Goal: Entertainment & Leisure: Consume media (video, audio)

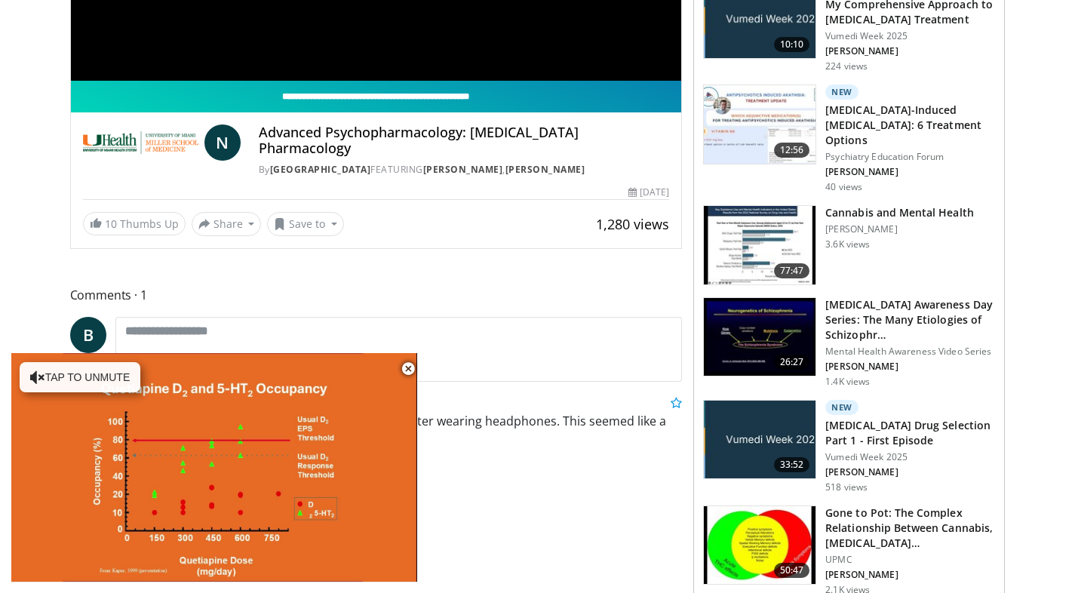
scroll to position [423, 0]
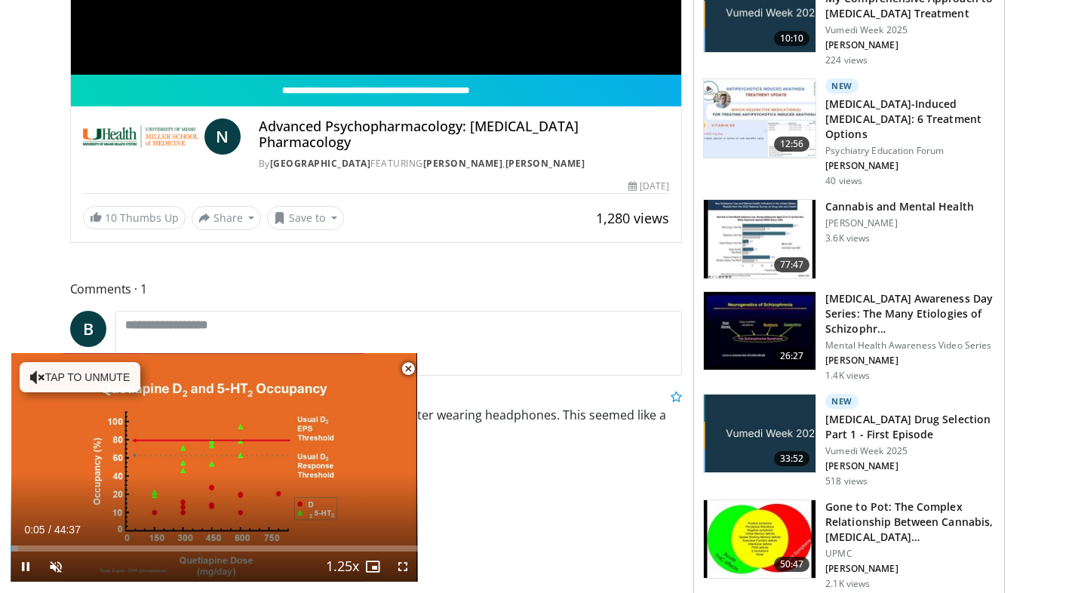
click at [407, 367] on span "Video Player" at bounding box center [408, 369] width 30 height 30
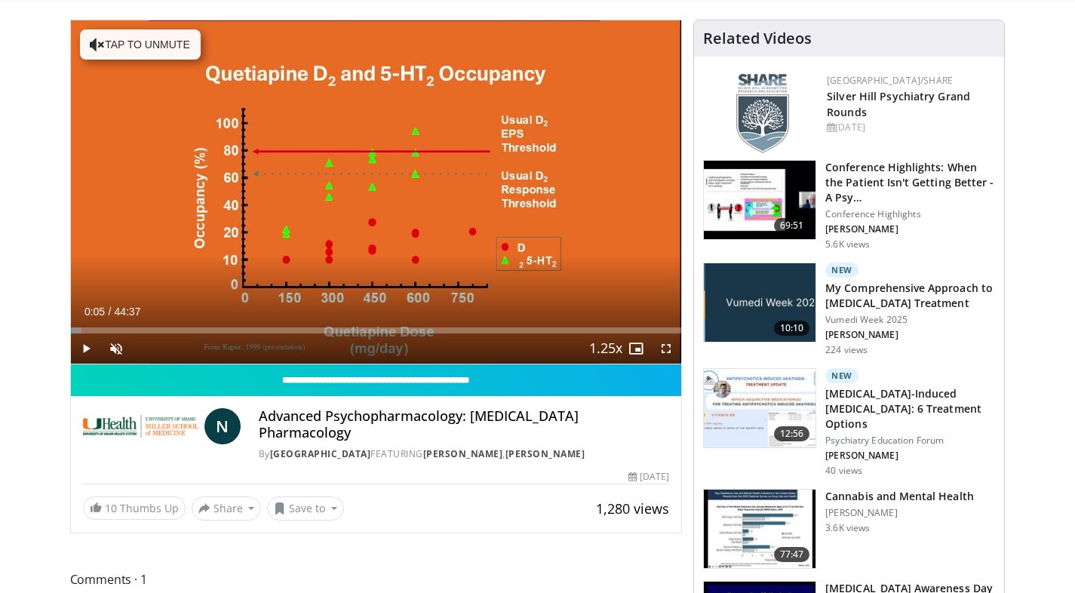
scroll to position [146, 0]
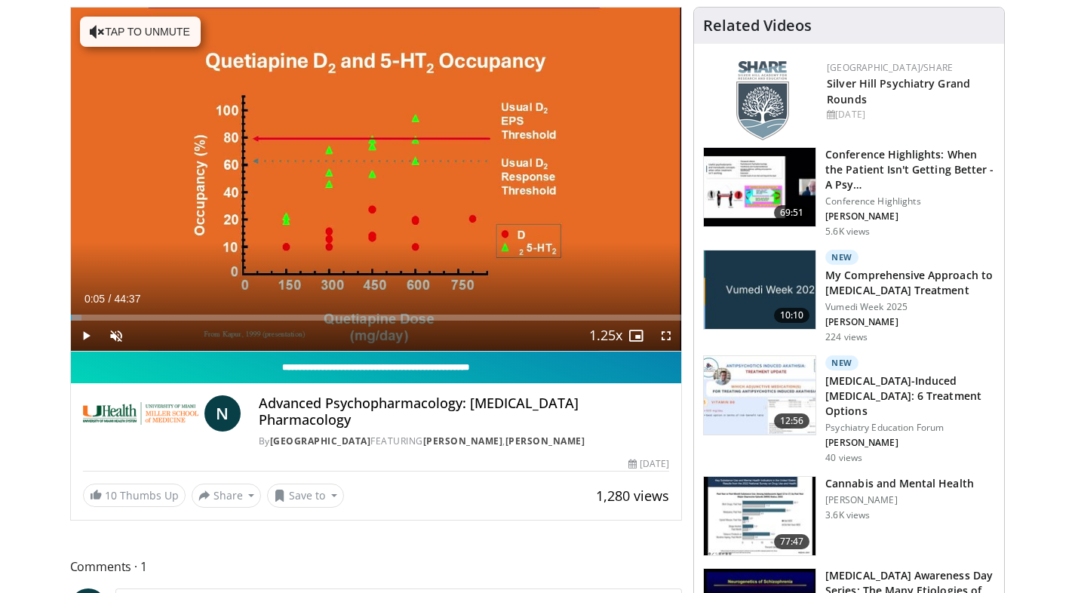
click at [431, 370] on input "**********" at bounding box center [376, 368] width 611 height 32
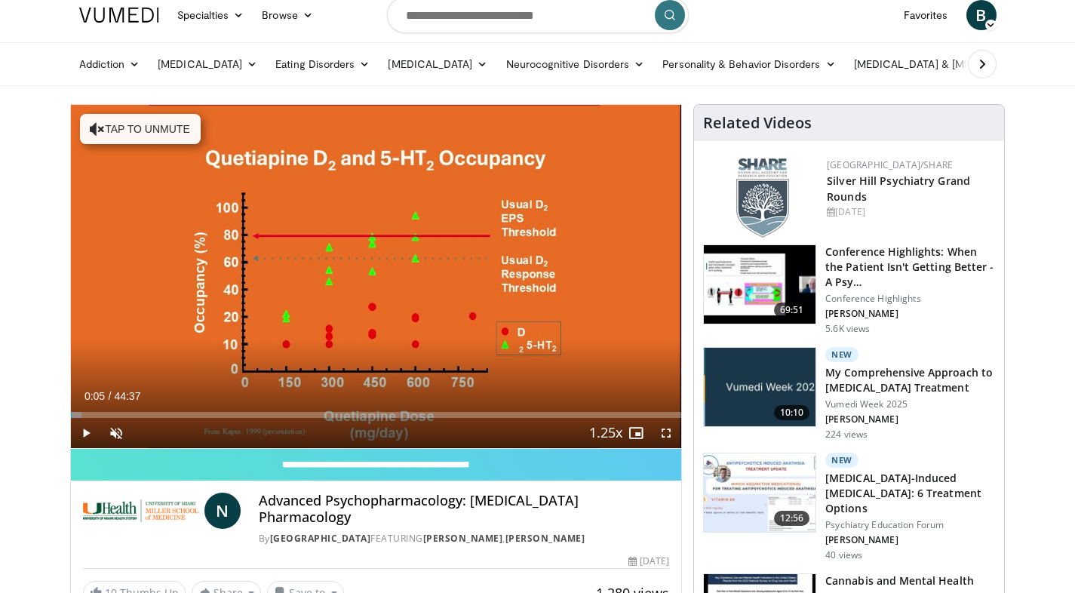
scroll to position [0, 0]
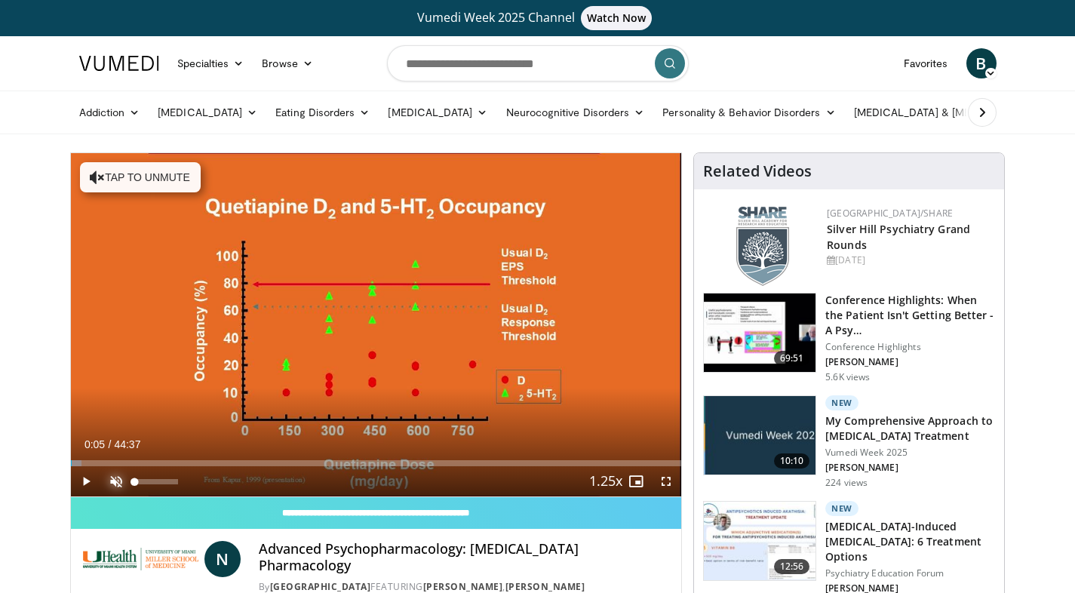
click at [113, 481] on span "Video Player" at bounding box center [116, 481] width 30 height 30
click at [87, 481] on span "Video Player" at bounding box center [86, 481] width 30 height 30
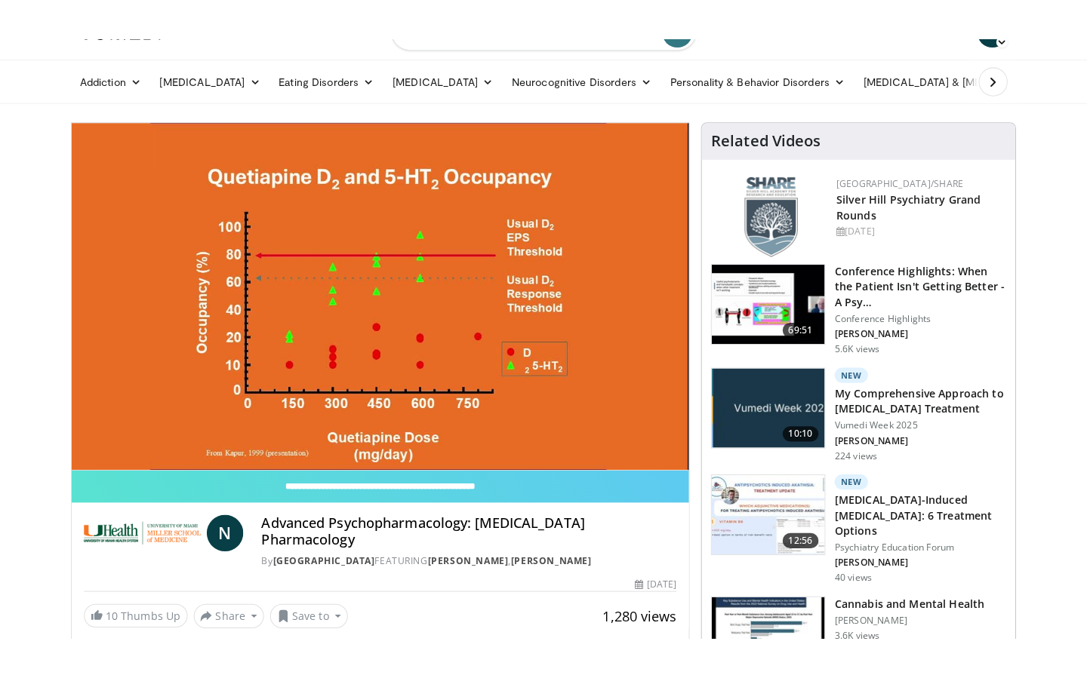
scroll to position [74, 0]
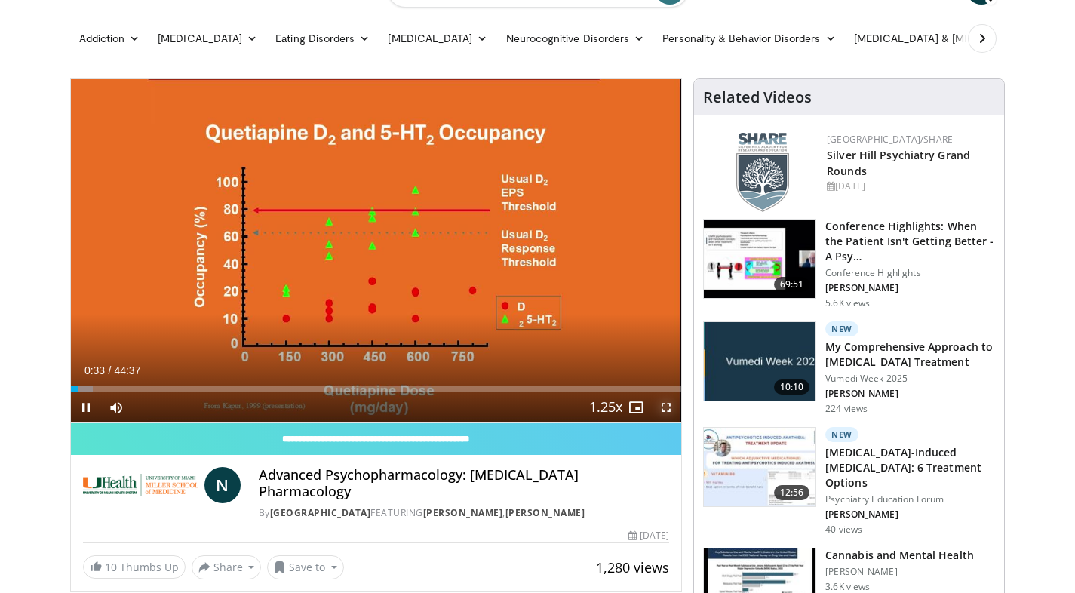
click at [669, 410] on span "Video Player" at bounding box center [666, 407] width 30 height 30
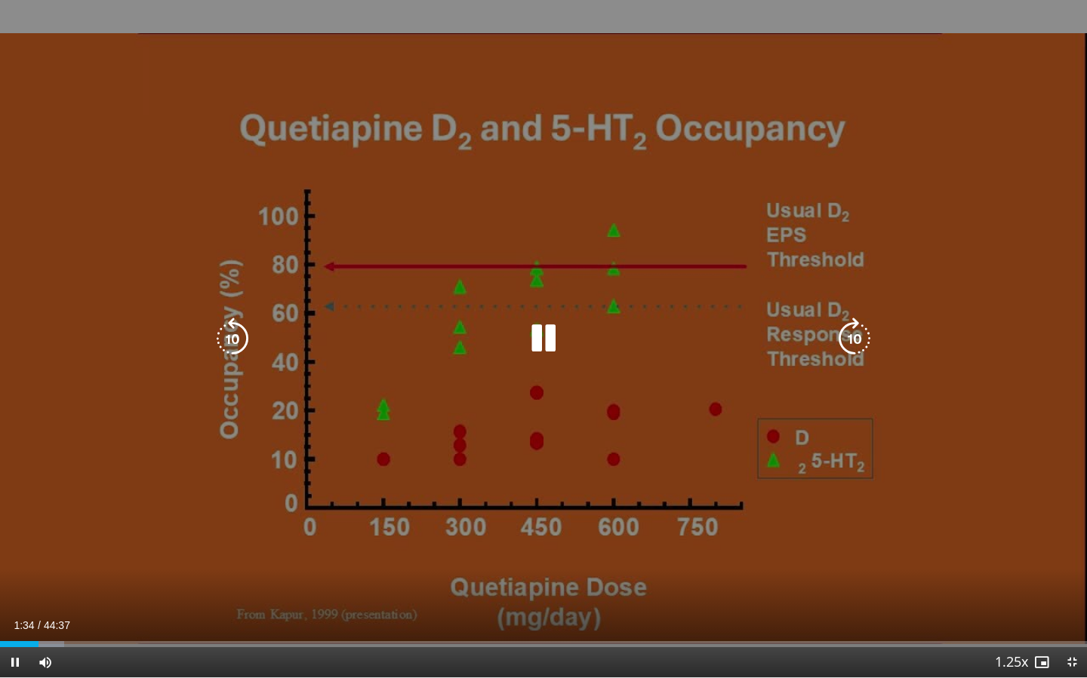
click at [545, 499] on div "10 seconds Tap to unmute" at bounding box center [543, 339] width 1087 height 678
click at [472, 443] on div "10 seconds Tap to unmute" at bounding box center [543, 339] width 1087 height 678
click at [19, 474] on div "10 seconds Tap to unmute" at bounding box center [543, 339] width 1087 height 678
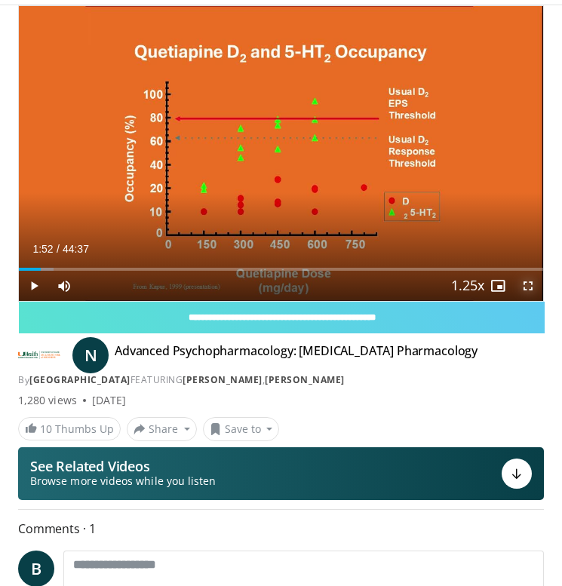
click at [530, 287] on span "Video Player" at bounding box center [528, 286] width 30 height 30
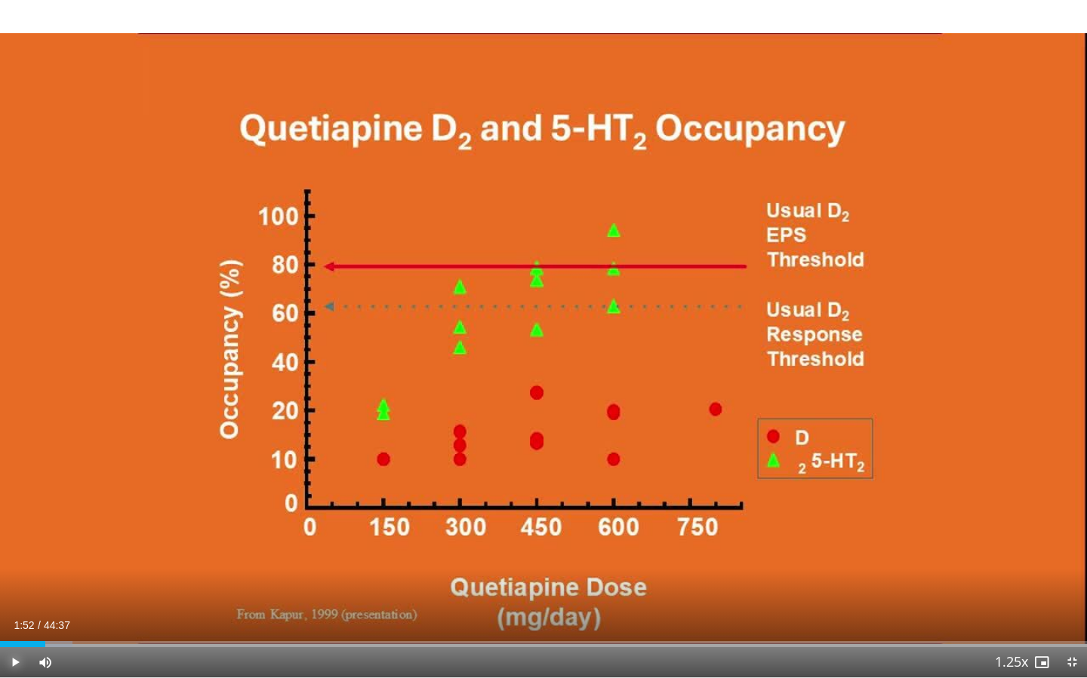
click at [29, 592] on span "Video Player" at bounding box center [15, 662] width 30 height 30
click at [14, 592] on div "Loaded : 6.67% 01:53 00:33" at bounding box center [543, 640] width 1087 height 14
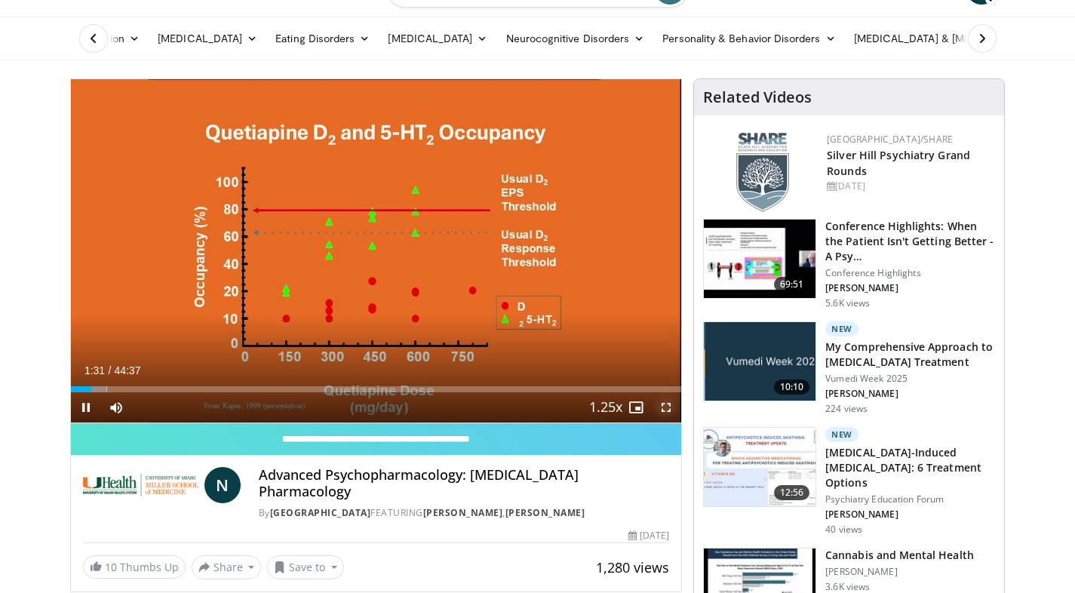
click at [669, 407] on span "Video Player" at bounding box center [666, 407] width 30 height 30
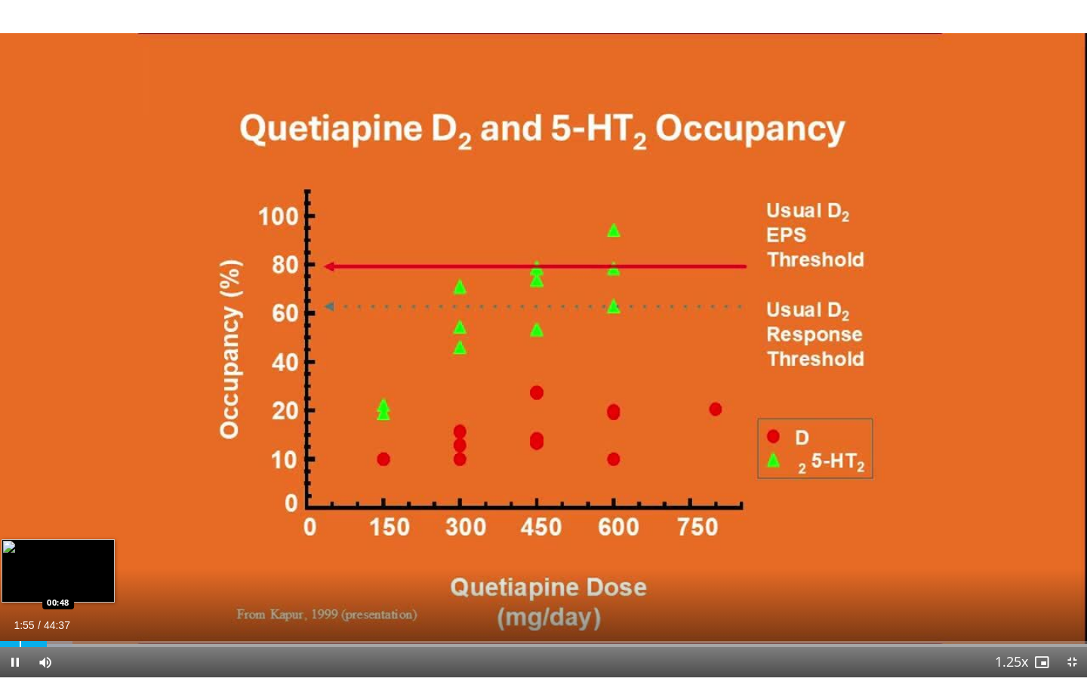
click at [19, 592] on div "01:55" at bounding box center [23, 644] width 47 height 6
click at [25, 592] on div "10 seconds Tap to unmute" at bounding box center [543, 339] width 1087 height 678
click at [14, 592] on div "00:49" at bounding box center [10, 644] width 20 height 6
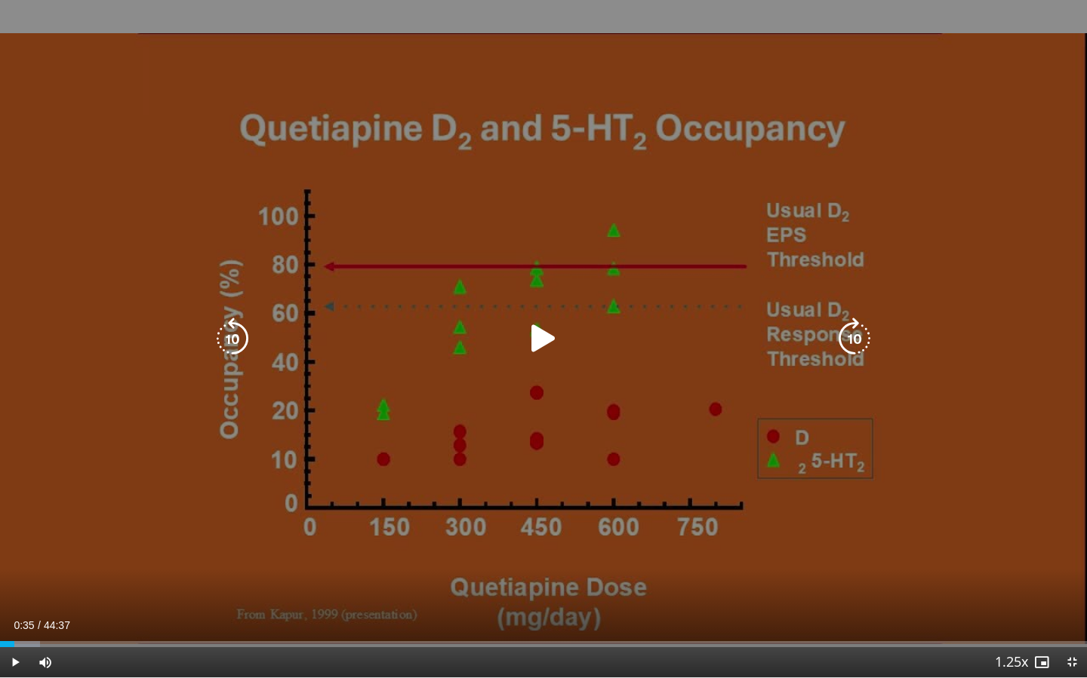
click at [56, 515] on div "10 seconds Tap to unmute" at bounding box center [543, 339] width 1087 height 678
click at [21, 490] on div "10 seconds Tap to unmute" at bounding box center [543, 339] width 1087 height 678
click at [862, 340] on icon "Video Player" at bounding box center [854, 339] width 42 height 42
click at [133, 461] on div "10 seconds Tap to unmute" at bounding box center [543, 339] width 1087 height 678
click at [849, 343] on icon "Video Player" at bounding box center [854, 339] width 42 height 42
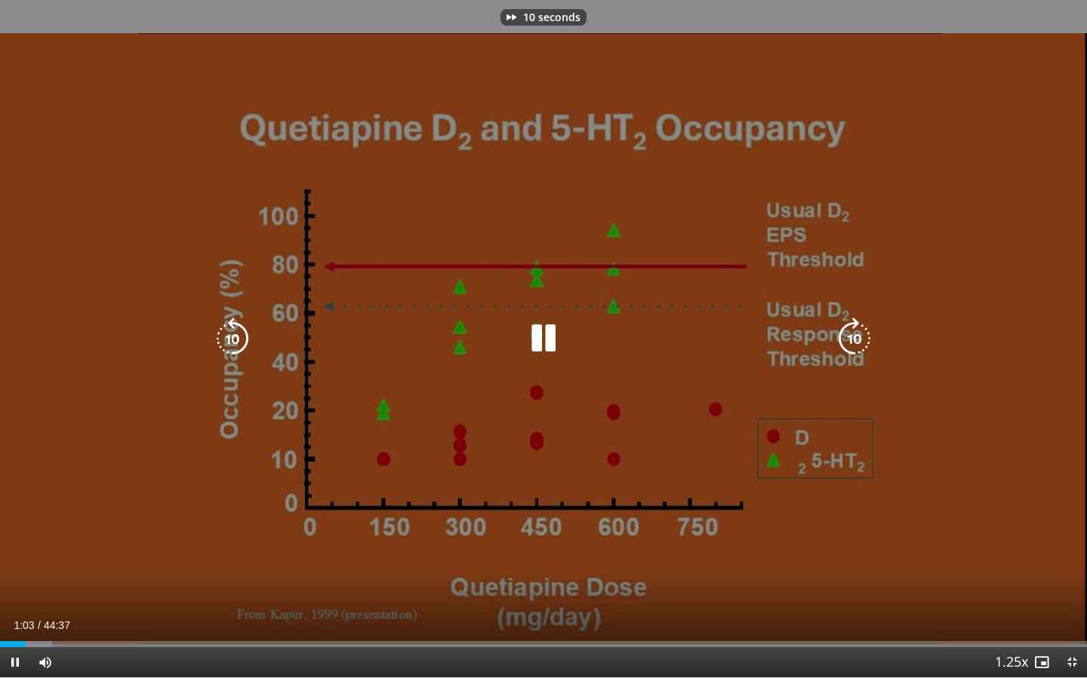
click at [853, 341] on icon "Video Player" at bounding box center [854, 339] width 42 height 42
click at [72, 533] on div "20 seconds Tap to unmute" at bounding box center [543, 339] width 1087 height 678
click at [540, 344] on icon "Video Player" at bounding box center [543, 339] width 42 height 42
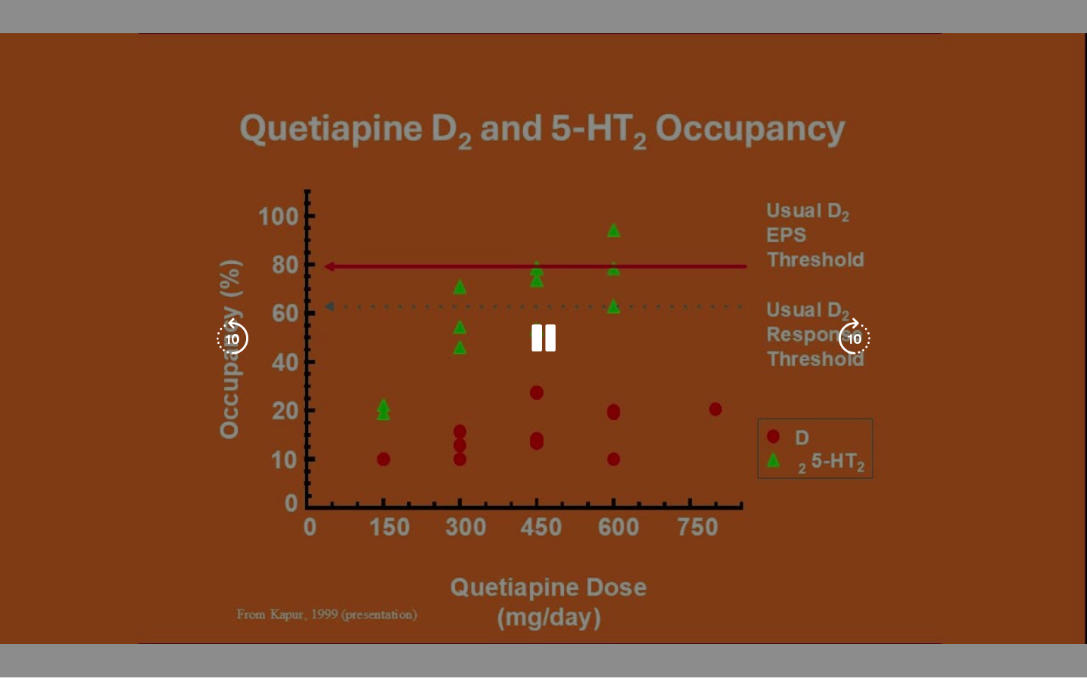
click at [706, 331] on div "Video Player" at bounding box center [543, 339] width 652 height 30
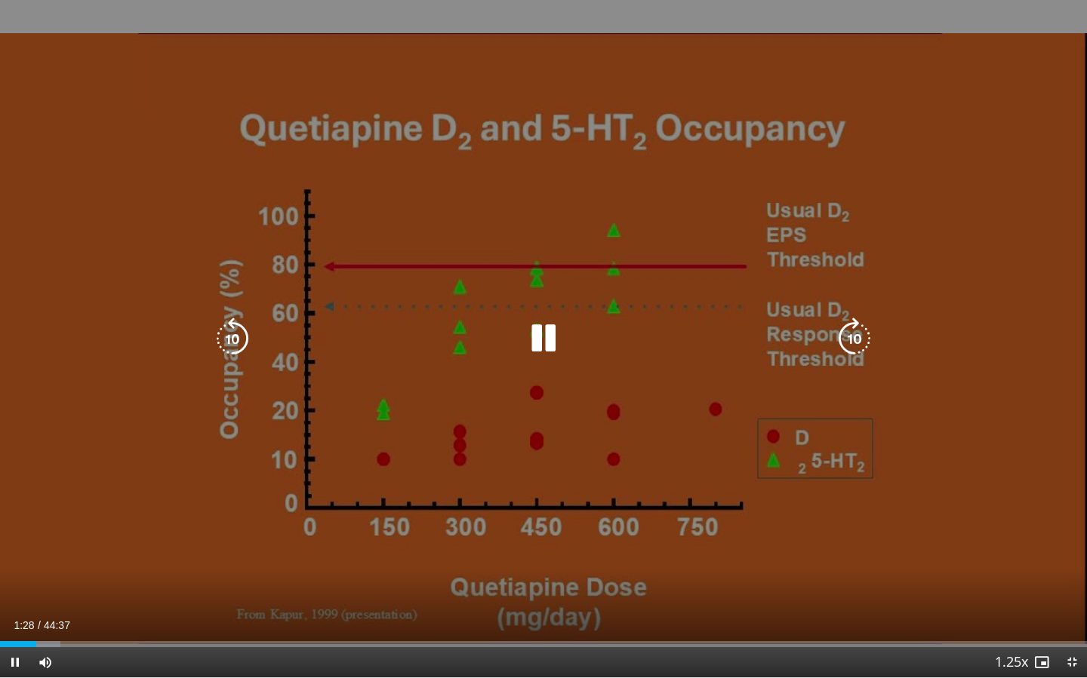
click at [517, 349] on div "Video Player" at bounding box center [543, 339] width 652 height 30
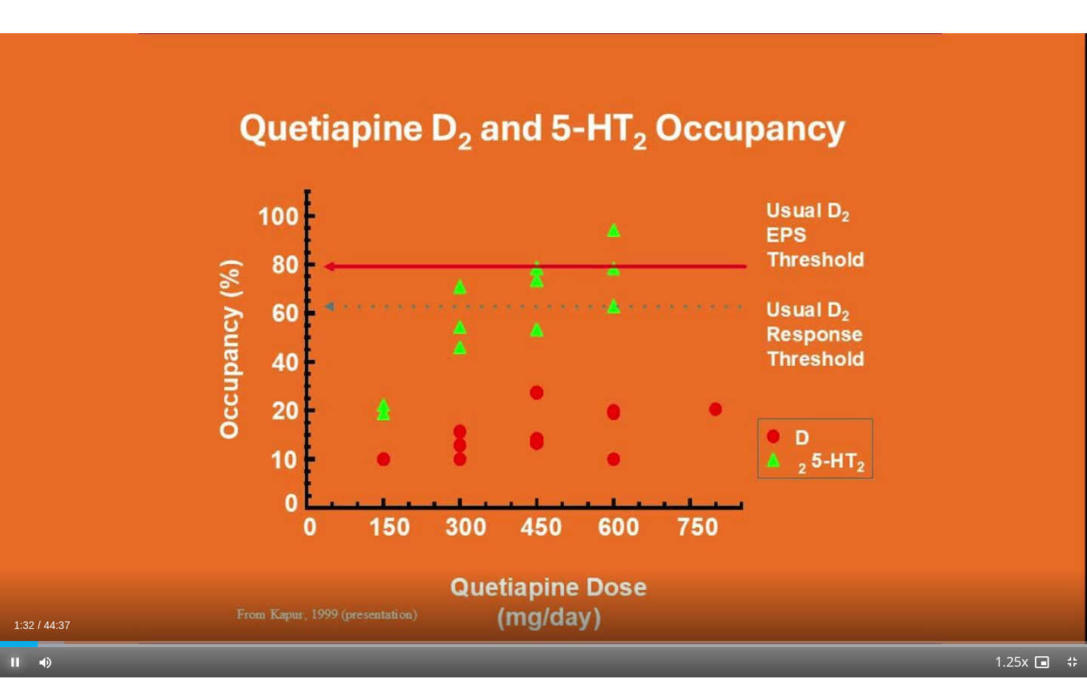
click at [14, 592] on span "Video Player" at bounding box center [15, 662] width 30 height 30
